Goal: Obtain resource: Obtain resource

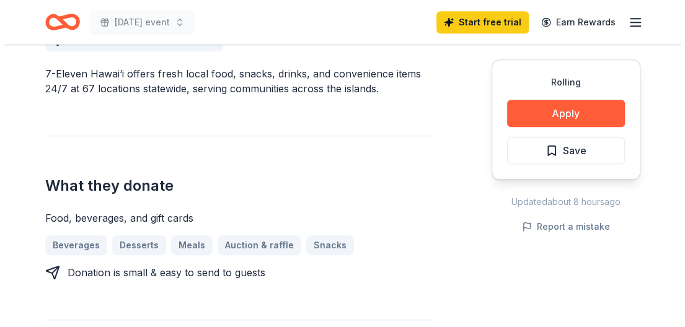
scroll to position [397, 0]
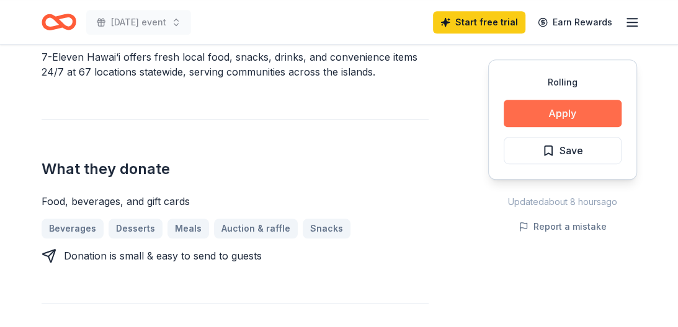
click at [548, 112] on button "Apply" at bounding box center [563, 113] width 118 height 27
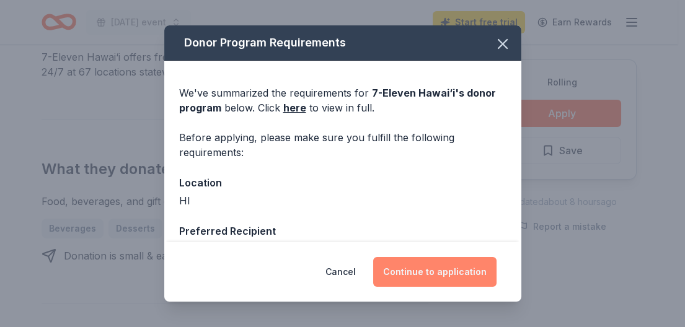
click at [414, 268] on button "Continue to application" at bounding box center [434, 272] width 123 height 30
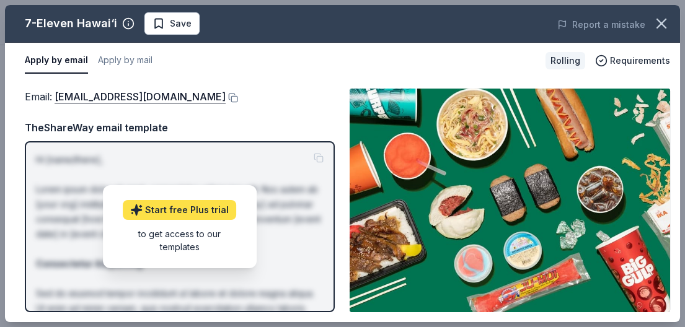
click at [213, 212] on link "Start free Plus trial" at bounding box center [179, 210] width 113 height 20
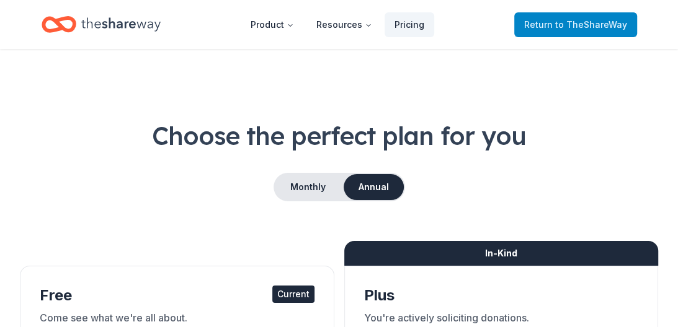
click at [541, 22] on span "Return to TheShareWay" at bounding box center [575, 24] width 103 height 15
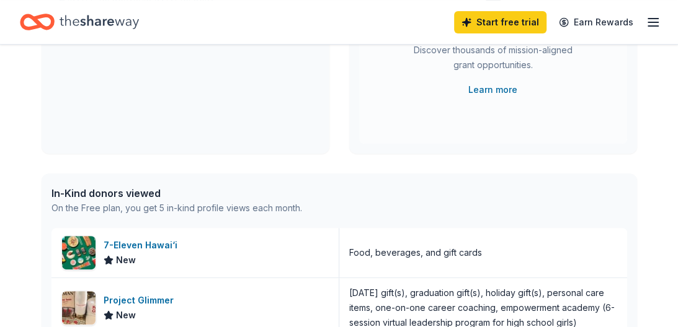
scroll to position [248, 0]
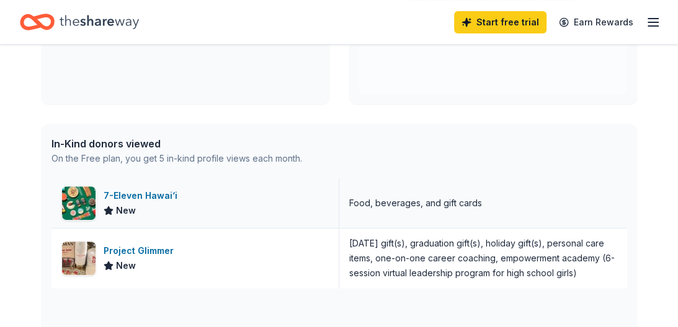
click at [153, 197] on div "7-Eleven Hawai‘i" at bounding box center [143, 196] width 79 height 15
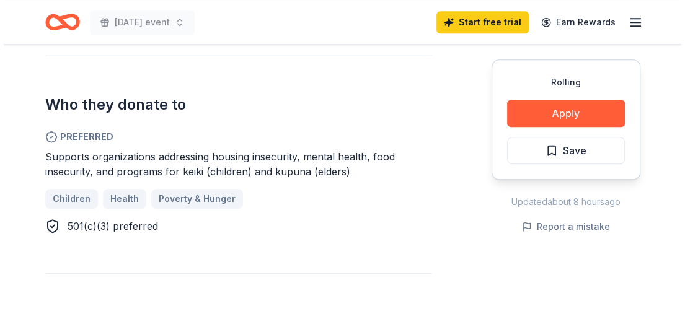
scroll to position [645, 0]
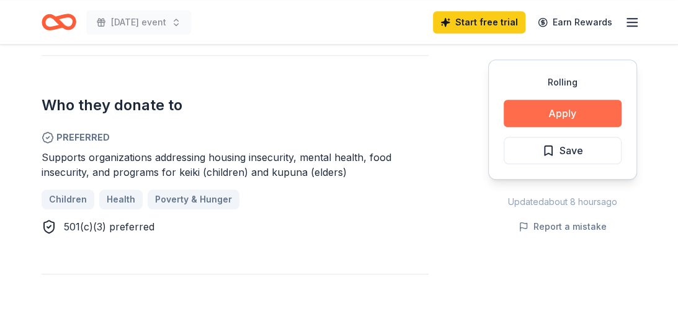
click at [525, 113] on button "Apply" at bounding box center [563, 113] width 118 height 27
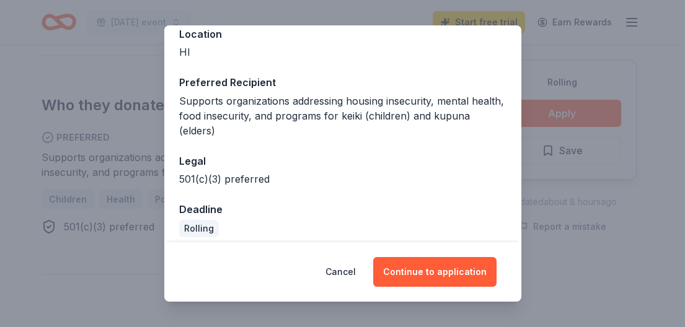
scroll to position [158, 0]
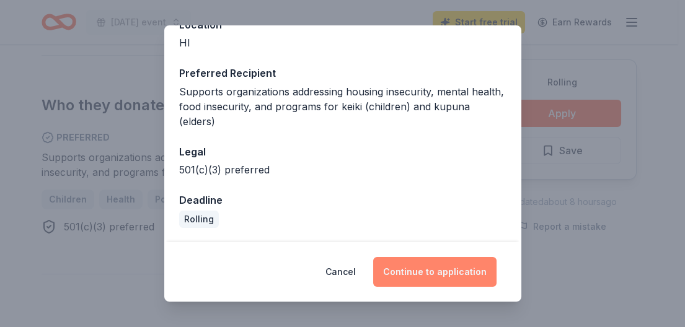
click at [418, 274] on button "Continue to application" at bounding box center [434, 272] width 123 height 30
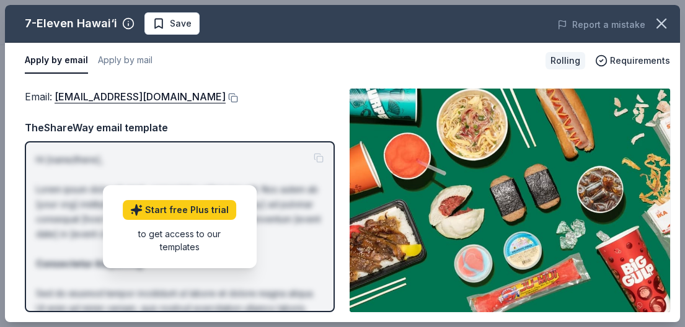
click at [182, 233] on div "to get access to our templates" at bounding box center [180, 241] width 114 height 26
click at [159, 97] on link "[EMAIL_ADDRESS][DOMAIN_NAME]" at bounding box center [140, 97] width 171 height 16
click at [123, 60] on button "Apply by mail" at bounding box center [125, 61] width 55 height 26
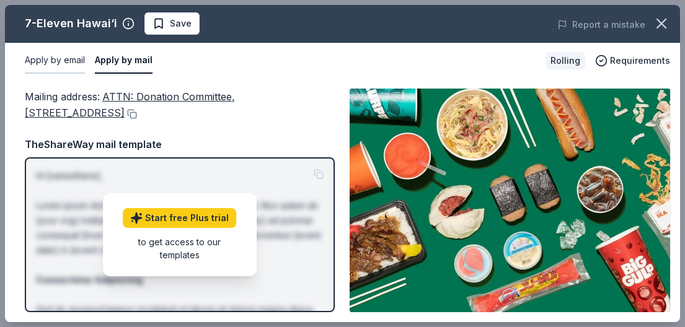
click at [79, 57] on button "Apply by email" at bounding box center [55, 61] width 60 height 26
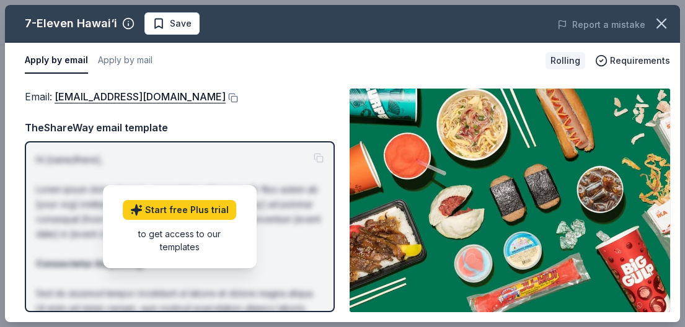
click at [130, 129] on div "TheShareWay email template" at bounding box center [180, 128] width 310 height 16
click at [180, 213] on link "Start free Plus trial" at bounding box center [179, 210] width 113 height 20
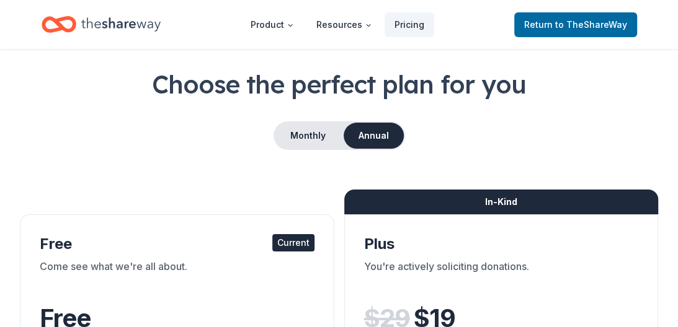
scroll to position [99, 0]
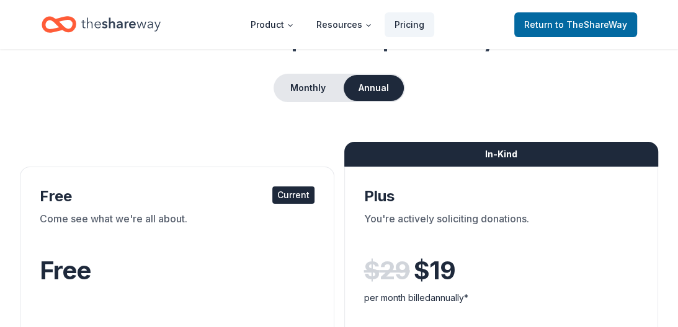
click at [291, 194] on div "Current" at bounding box center [293, 195] width 42 height 17
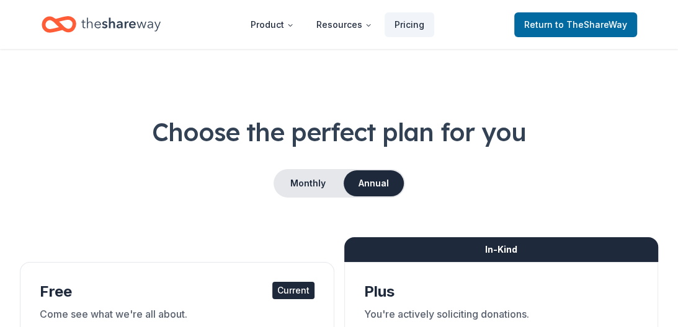
scroll to position [0, 0]
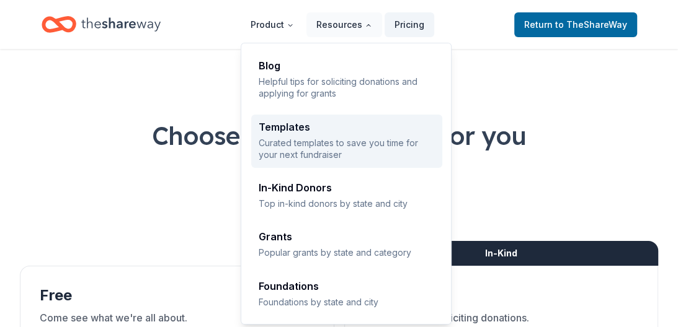
click at [331, 143] on p "Curated templates to save you time for your next fundraiser" at bounding box center [347, 149] width 176 height 24
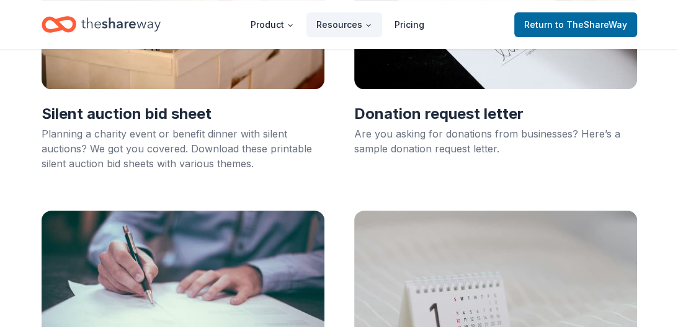
scroll to position [248, 0]
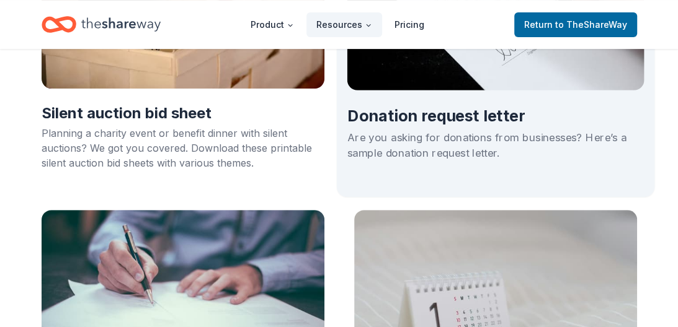
click at [428, 140] on div "Are you asking for donations from businesses? Here’s a sample donation request …" at bounding box center [495, 145] width 297 height 31
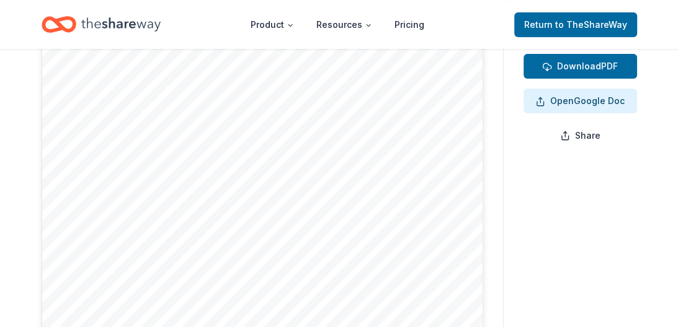
scroll to position [149, 0]
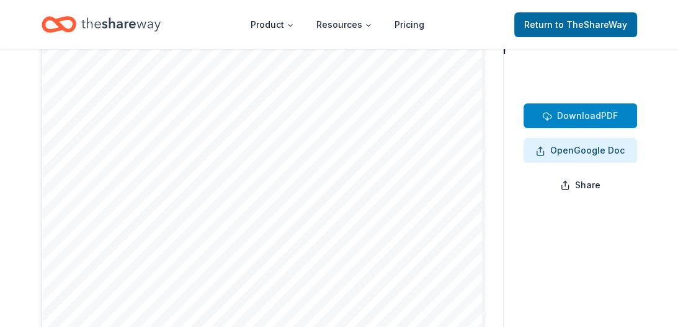
click at [557, 117] on span "Download" at bounding box center [579, 115] width 44 height 11
